Goal: Task Accomplishment & Management: Manage account settings

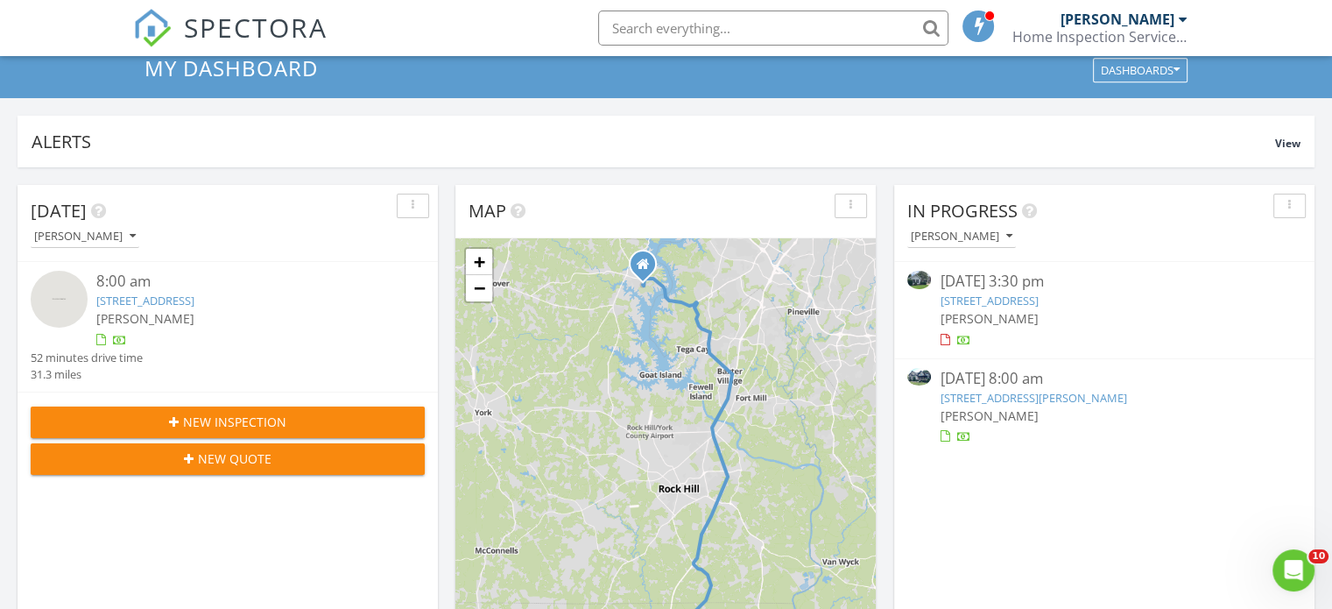
scroll to position [88, 0]
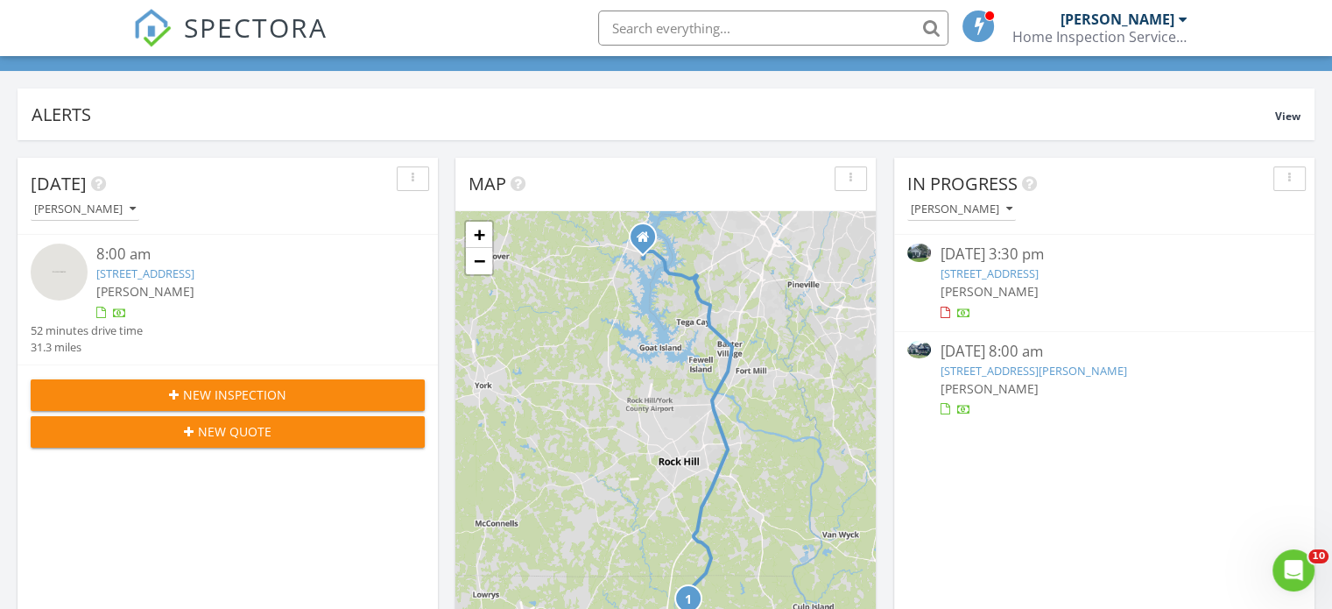
click at [1038, 274] on link "[STREET_ADDRESS]" at bounding box center [989, 273] width 98 height 16
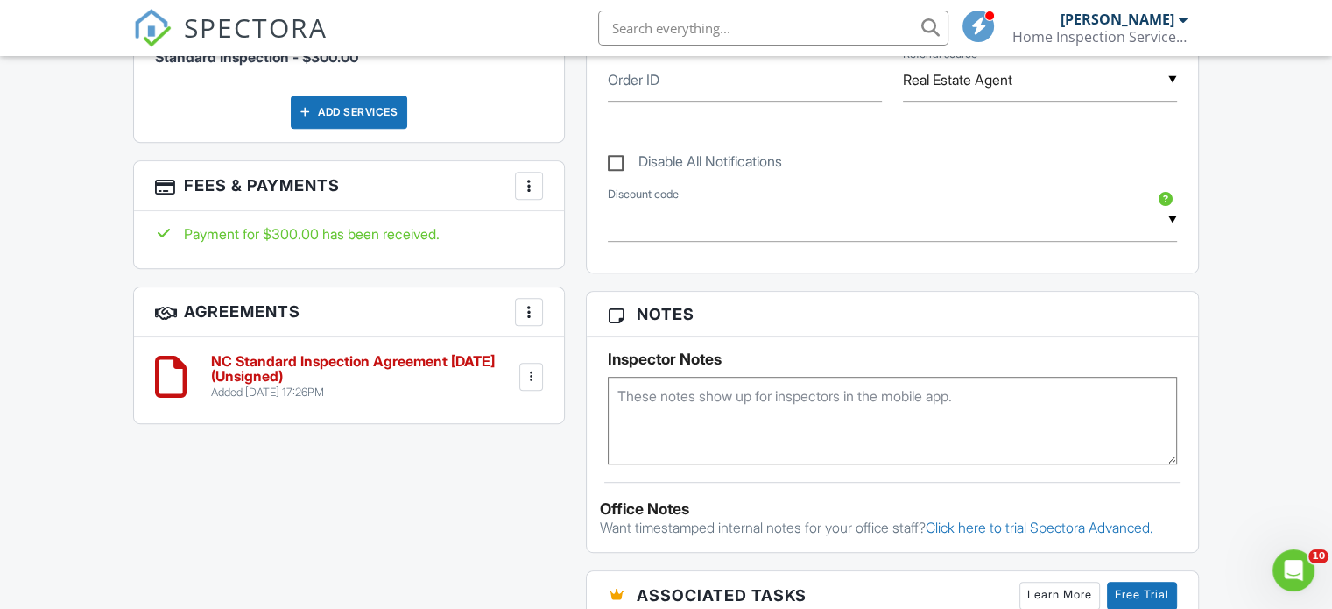
scroll to position [964, 0]
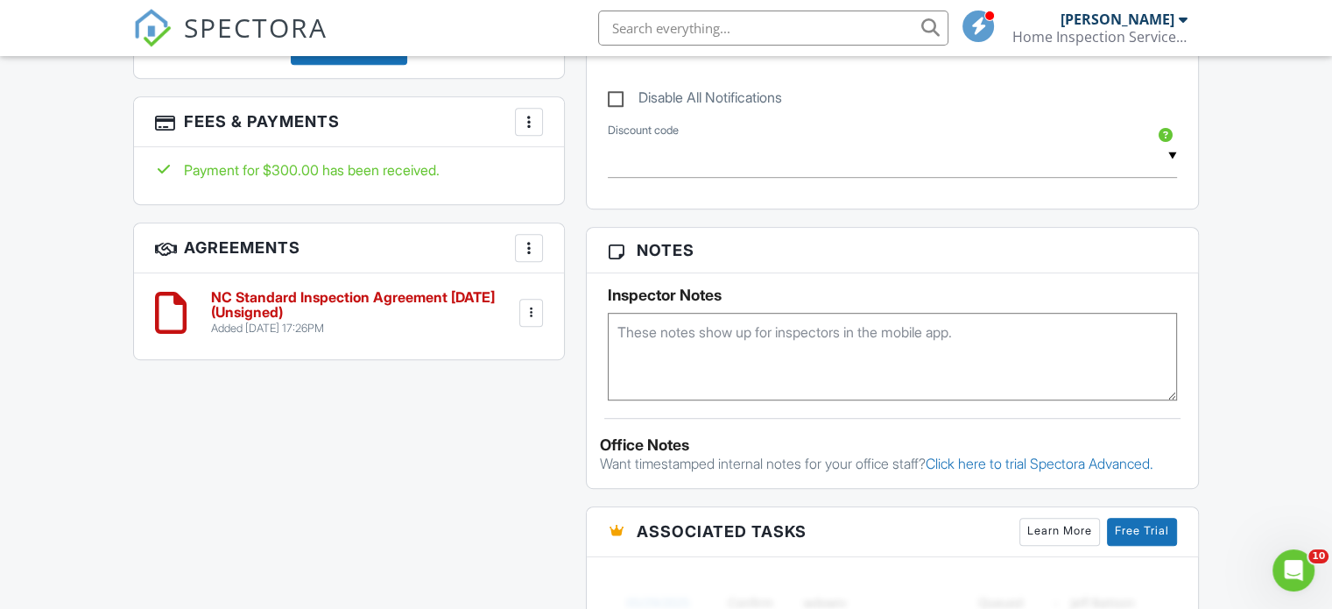
click at [533, 304] on div at bounding box center [531, 313] width 18 height 18
drag, startPoint x: 485, startPoint y: 441, endPoint x: 750, endPoint y: 81, distance: 446.1
click at [485, 441] on li "Delete" at bounding box center [483, 449] width 100 height 44
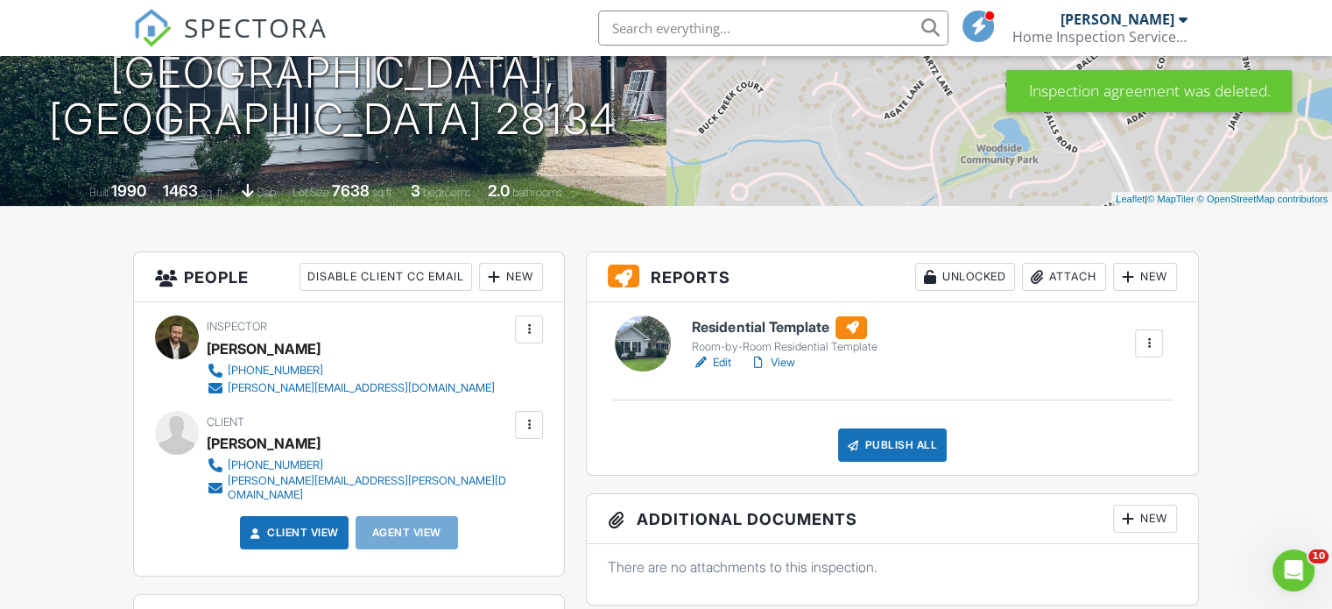
scroll to position [350, 0]
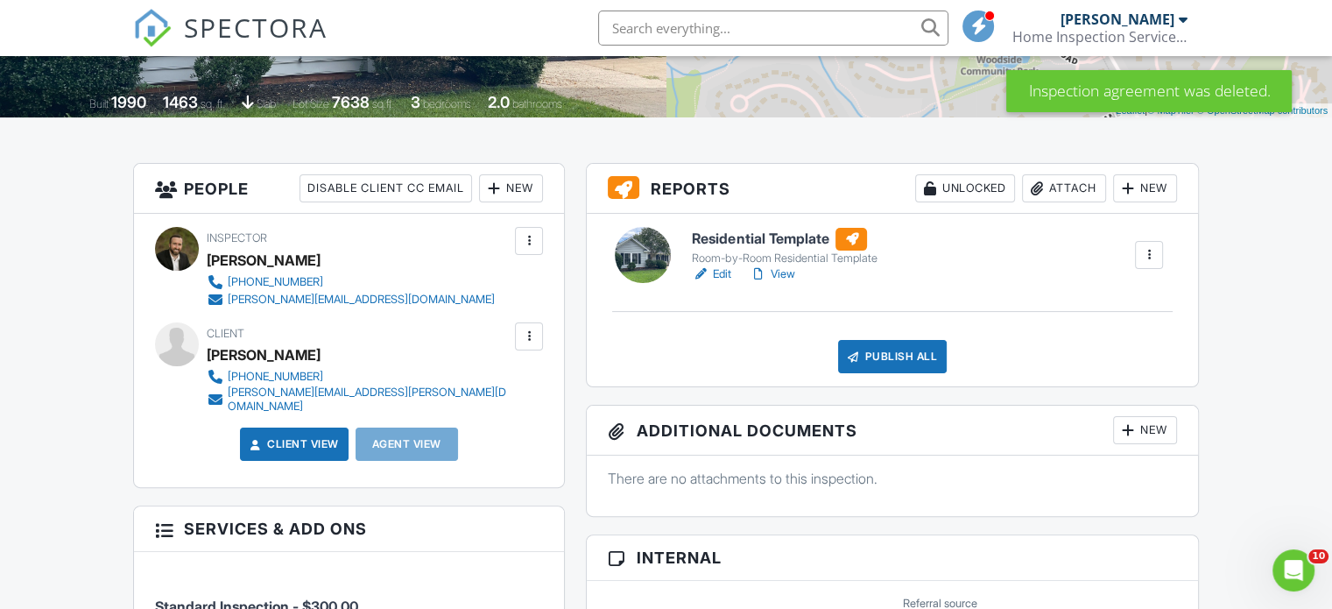
click at [790, 236] on h6 "Residential Template" at bounding box center [784, 239] width 185 height 23
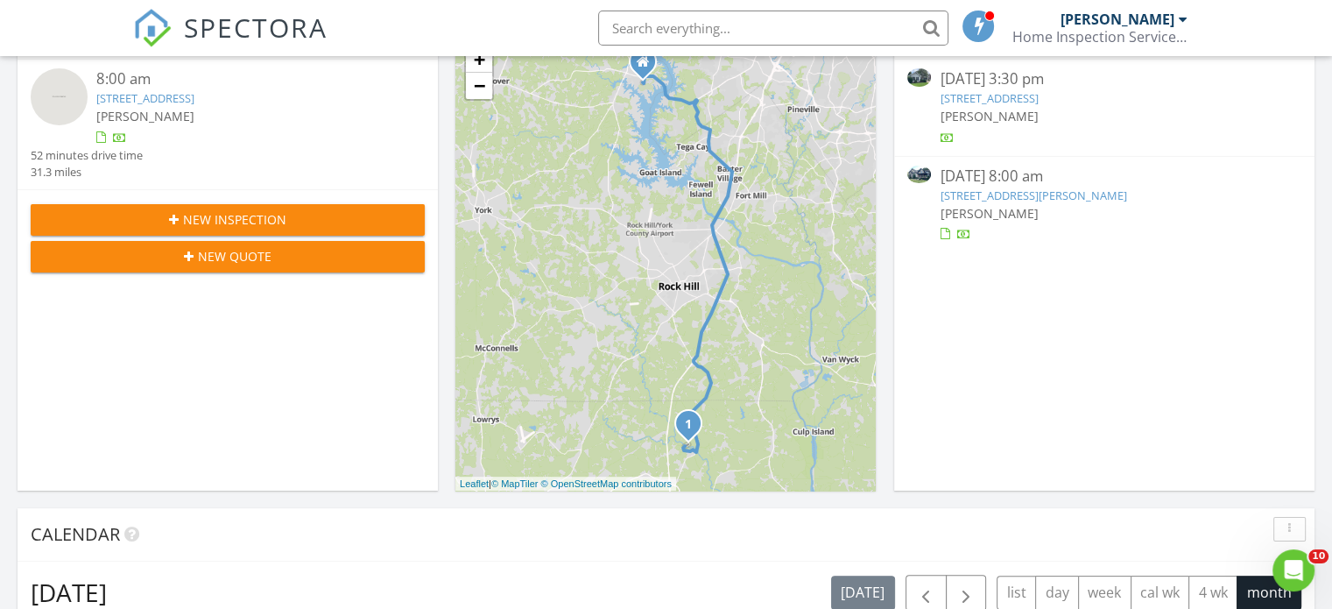
scroll to position [438, 0]
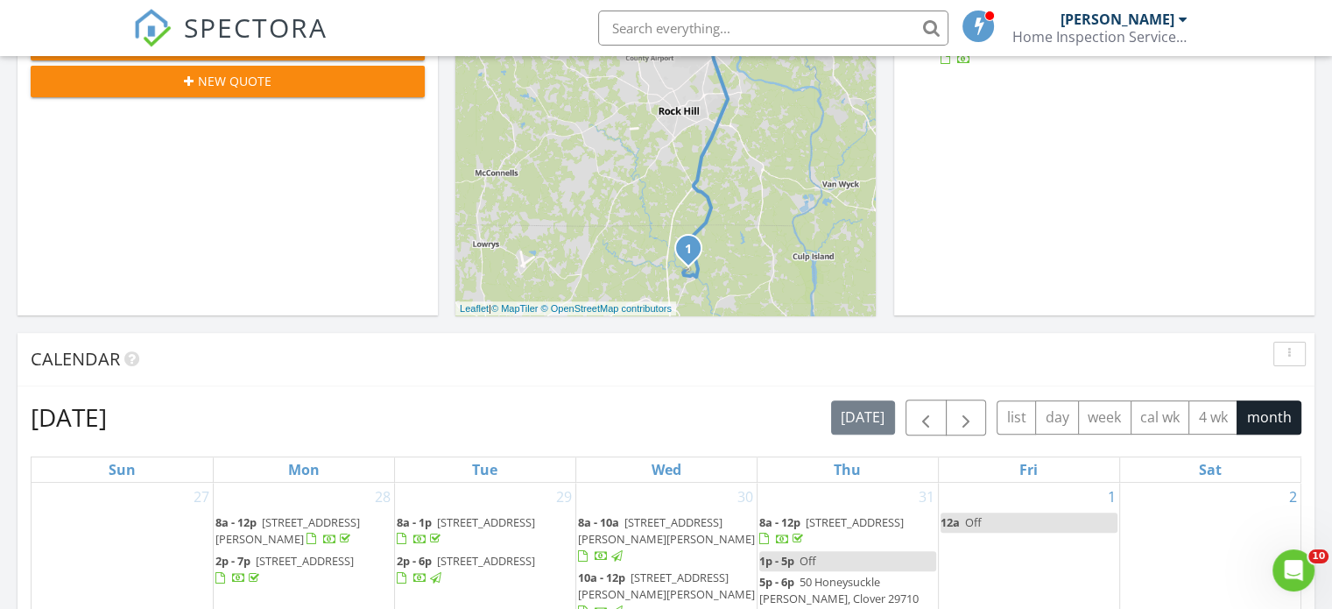
click at [792, 254] on div "1 + − I [GEOGRAPHIC_DATA] 50.4 km, 51 min Head south on [GEOGRAPHIC_DATA] 25 m …" at bounding box center [666, 88] width 420 height 455
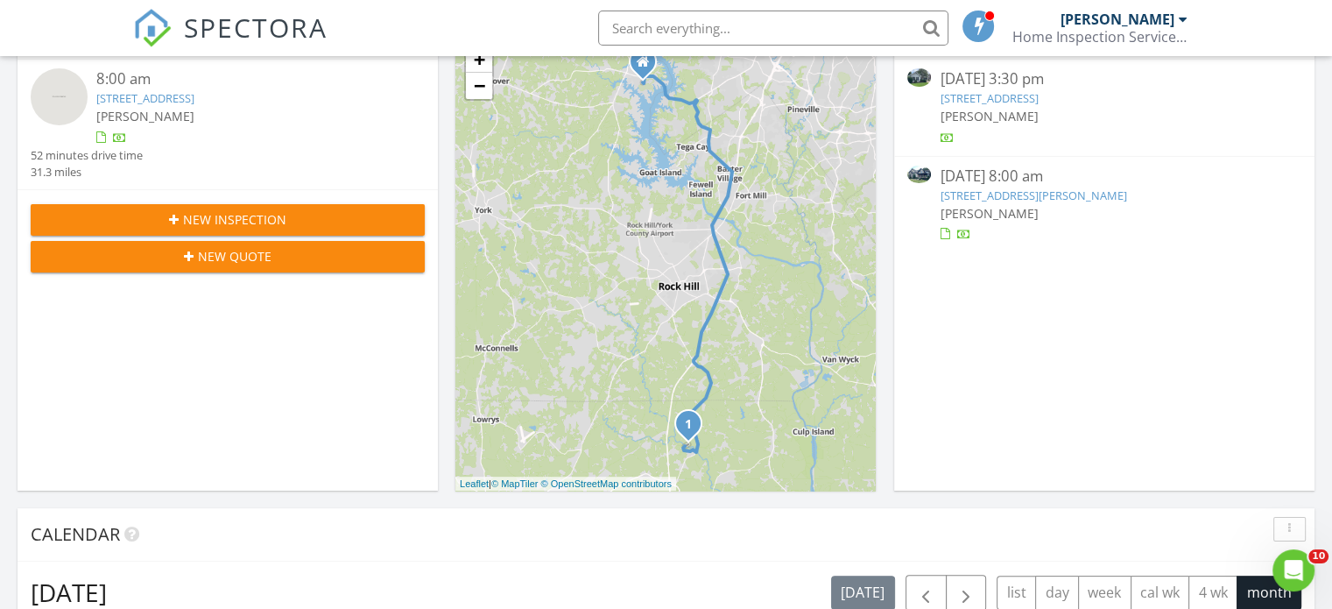
scroll to position [175, 0]
